Goal: Task Accomplishment & Management: Manage account settings

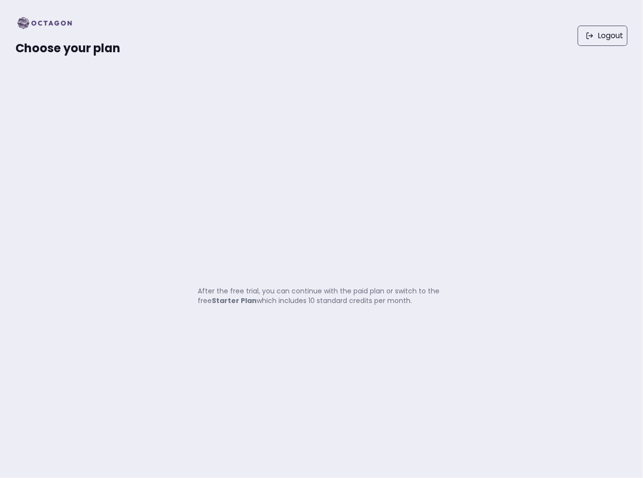
click at [258, 65] on div "Choose your plan Logout" at bounding box center [321, 36] width 643 height 72
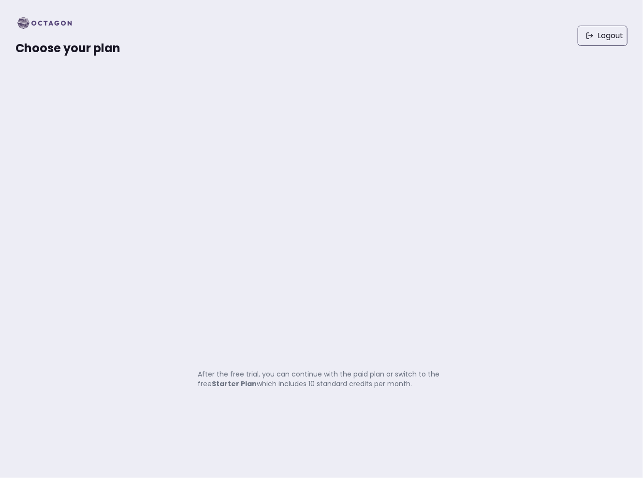
click at [288, 37] on div "Logout" at bounding box center [373, 35] width 507 height 41
